Goal: Find specific page/section: Find specific page/section

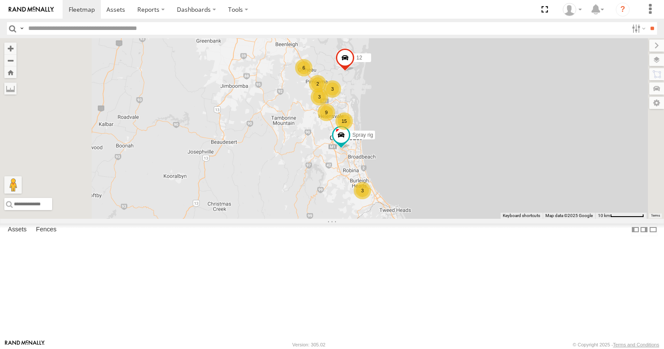
click at [371, 199] on div "3" at bounding box center [361, 190] width 17 height 17
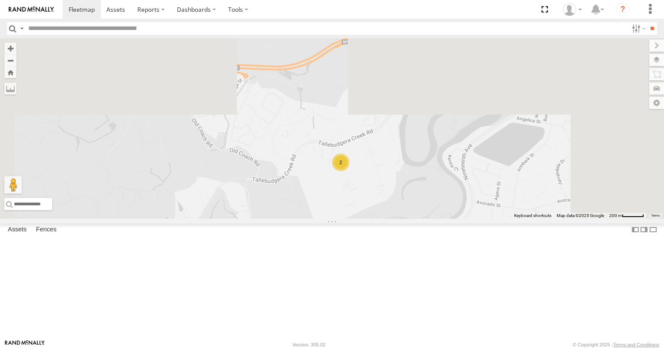
drag, startPoint x: 472, startPoint y: 141, endPoint x: 439, endPoint y: 305, distance: 167.6
click at [441, 219] on div "Spray rig 12 2 744XIC" at bounding box center [332, 128] width 664 height 181
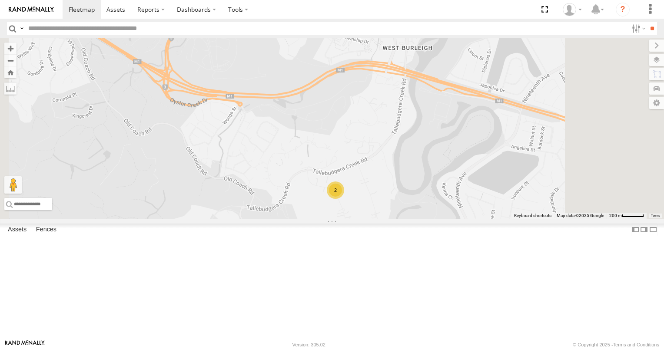
click at [344, 199] on div "2" at bounding box center [335, 190] width 17 height 17
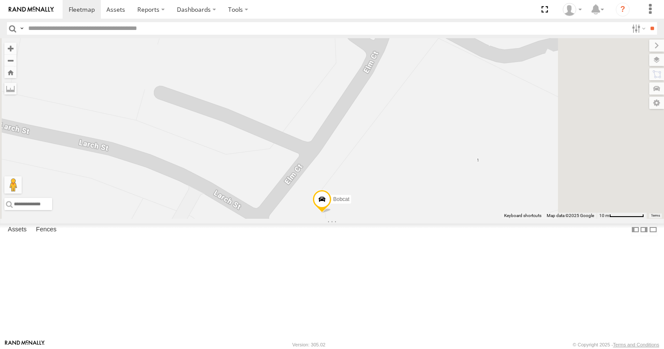
drag, startPoint x: 462, startPoint y: 224, endPoint x: 450, endPoint y: 347, distance: 124.3
click at [451, 347] on body at bounding box center [332, 174] width 664 height 349
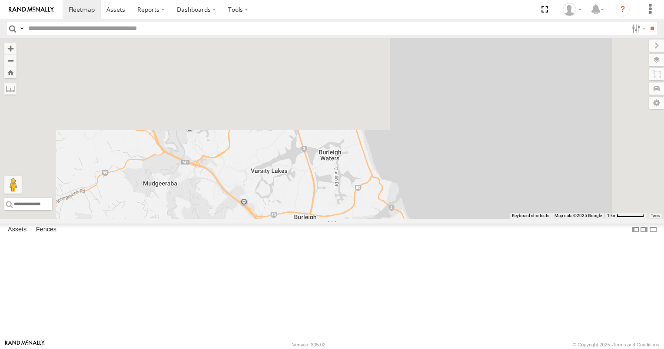
drag, startPoint x: 439, startPoint y: 165, endPoint x: 449, endPoint y: 331, distance: 166.7
click at [449, 219] on div "Spray rig 12 744XIC 2" at bounding box center [332, 128] width 664 height 181
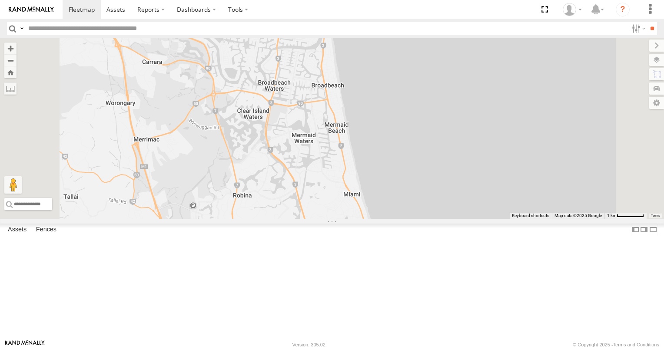
drag, startPoint x: 415, startPoint y: 230, endPoint x: 449, endPoint y: 340, distance: 115.1
click at [449, 219] on div "Spray rig 12 744XIC 2" at bounding box center [332, 128] width 664 height 181
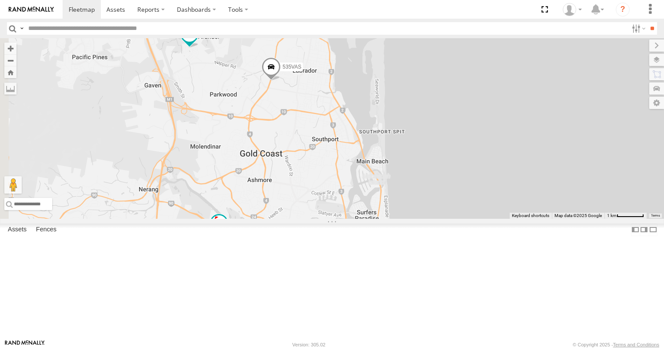
drag, startPoint x: 400, startPoint y: 241, endPoint x: 417, endPoint y: 306, distance: 67.2
click at [417, 219] on div "Spray rig 12 744XIC 2 12 334EN8 2 Tractor 6110M 535VAS" at bounding box center [332, 128] width 664 height 181
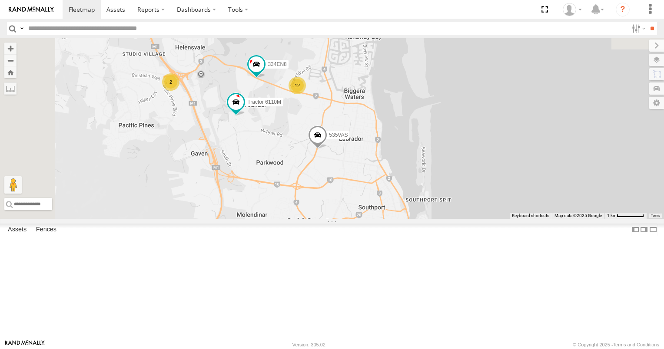
drag, startPoint x: 406, startPoint y: 241, endPoint x: 447, endPoint y: 270, distance: 49.9
click at [447, 219] on div "Spray rig 12 744XIC 2 12 334EN8 2 Tractor 6110M 535VAS 637ZJJ N8/8" at bounding box center [332, 128] width 664 height 181
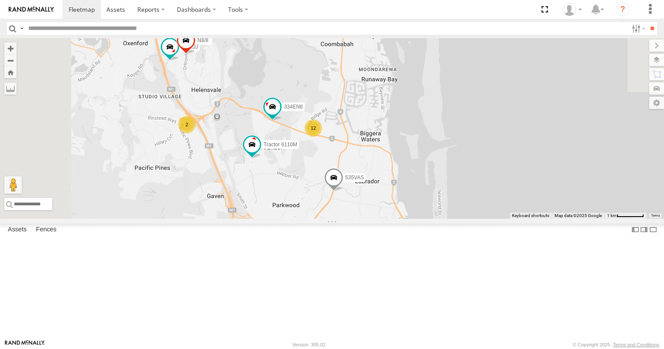
drag, startPoint x: 367, startPoint y: 211, endPoint x: 375, endPoint y: 255, distance: 44.9
click at [375, 219] on div "Spray rig 12 744XIC 2 12 334EN8 2 Tractor 6110M 535VAS 637ZJJ N8/8 99 9 806YIP" at bounding box center [332, 128] width 664 height 181
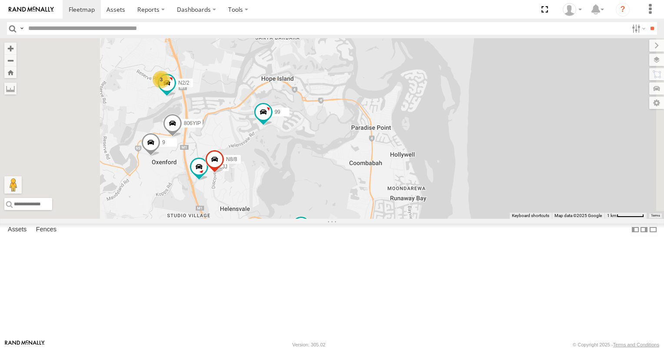
drag, startPoint x: 336, startPoint y: 145, endPoint x: 360, endPoint y: 242, distance: 100.7
click at [365, 219] on div "Spray rig 12 744XIC 2 12 334EN8 2 Tractor 6110M 535VAS 637ZJJ N8/8 99 9 806YIP …" at bounding box center [332, 128] width 664 height 181
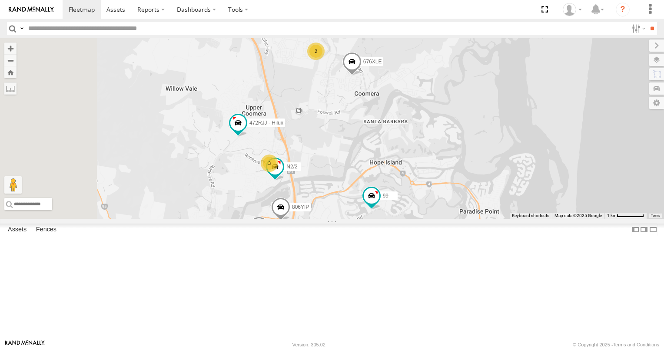
drag, startPoint x: 352, startPoint y: 216, endPoint x: 446, endPoint y: 287, distance: 117.9
click at [446, 219] on div "Spray rig 12 744XIC 2 12 334EN8 2 Tractor 6110M 535VAS 637ZJJ N8/8 99 9 806YIP …" at bounding box center [332, 128] width 664 height 181
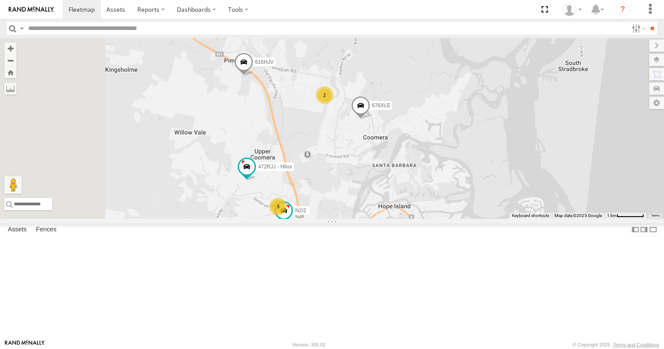
drag, startPoint x: 416, startPoint y: 173, endPoint x: 427, endPoint y: 245, distance: 72.5
click at [428, 219] on div "Spray rig 12 744XIC 2 12 334EN8 2 Tractor 6110M 535VAS 637ZJJ N8/8 99 9 806YIP …" at bounding box center [332, 128] width 664 height 181
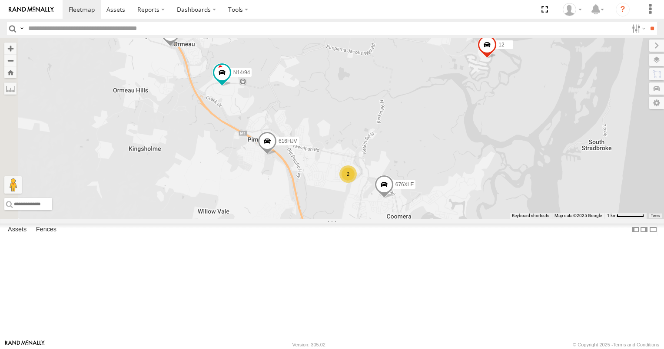
drag, startPoint x: 394, startPoint y: 228, endPoint x: 413, endPoint y: 274, distance: 50.5
click at [413, 219] on div "Spray rig 12 744XIC 2 12 334EN8 2 Tractor 6110M 535VAS 637ZJJ N8/8 99 9 806YIP …" at bounding box center [332, 128] width 664 height 181
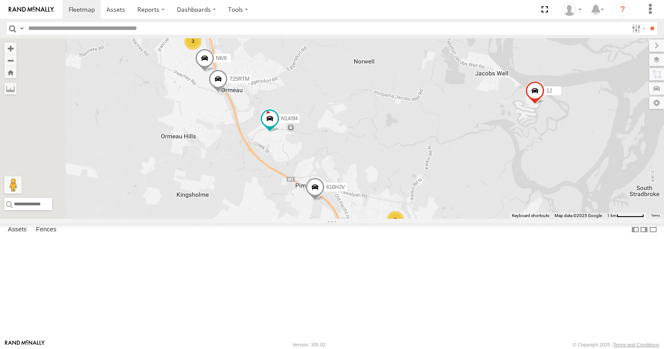
drag, startPoint x: 320, startPoint y: 221, endPoint x: 370, endPoint y: 269, distance: 69.7
click at [370, 219] on div "Spray rig 12 744XIC 2 12 334EN8 2 Tractor 6110M 535VAS 637ZJJ N8/8 99 9 806YIP …" at bounding box center [332, 128] width 664 height 181
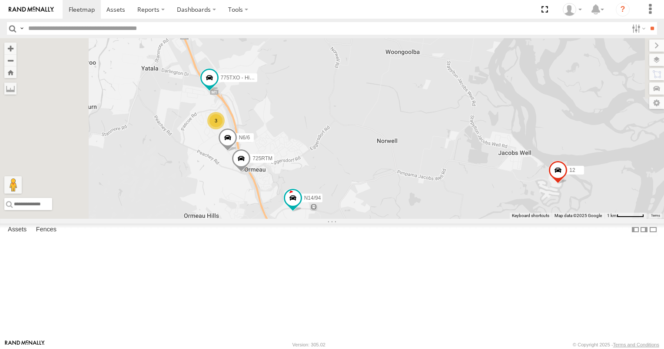
drag, startPoint x: 303, startPoint y: 221, endPoint x: 322, endPoint y: 299, distance: 80.5
click at [322, 219] on div "Spray rig 12 744XIC 2 12 334EN8 2 Tractor 6110M 535VAS 637ZJJ N8/8 99 9 806YIP …" at bounding box center [332, 128] width 664 height 181
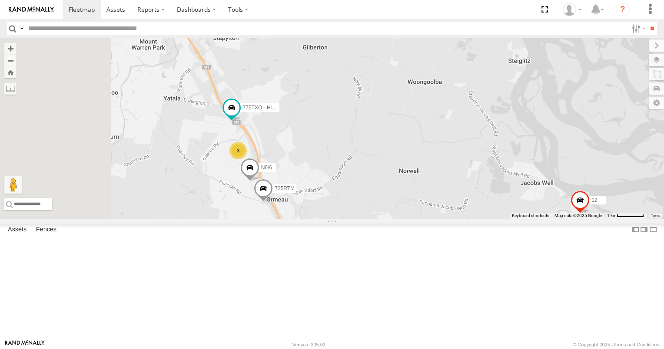
drag, startPoint x: 283, startPoint y: 230, endPoint x: 331, endPoint y: 270, distance: 62.6
click at [331, 219] on div "Spray rig 12 744XIC 2 12 334EN8 2 Tractor 6110M 535VAS 637ZJJ N8/8 99 9 806YIP …" at bounding box center [332, 128] width 664 height 181
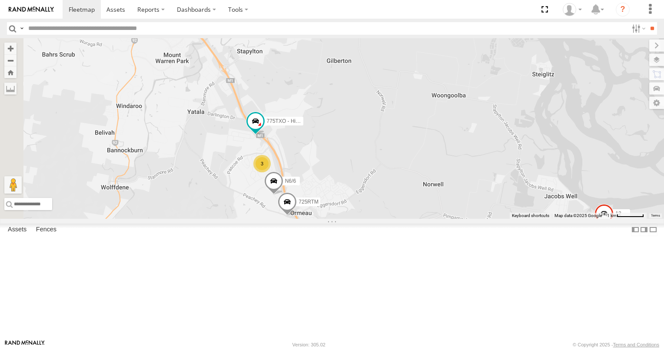
click at [271, 172] on div "3" at bounding box center [261, 163] width 17 height 17
